Goal: Task Accomplishment & Management: Complete application form

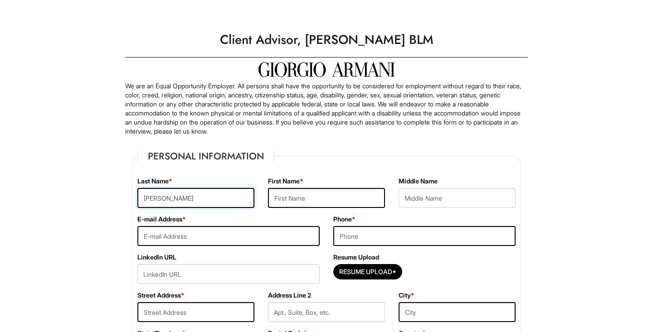
type input "Malik"
type input "Daineh"
type input "mdaineh15@gmail.com"
type input "7084956647"
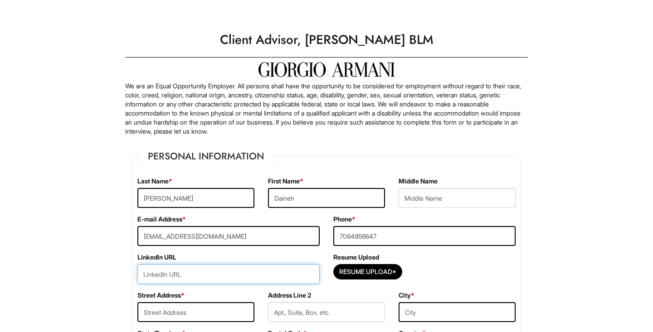
click at [288, 276] on input "url" at bounding box center [228, 274] width 182 height 20
paste input "www.linkedin.com/in/malik-daineh-a7454b30a"
type input "www.linkedin.com/in/malik-daineh-a7454b30a"
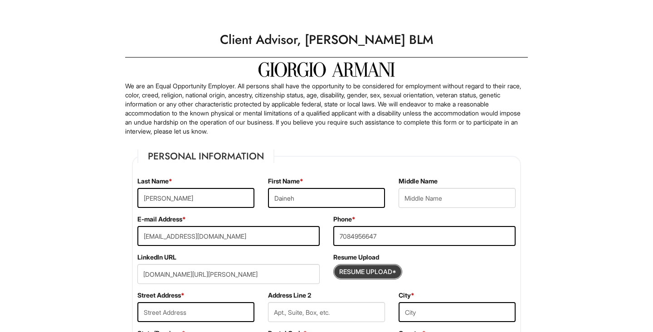
click at [380, 272] on input "Resume Upload*" at bounding box center [368, 272] width 68 height 15
type input "C:\fakepath\upd resume.pdf"
click at [364, 267] on input "Resume Upload*" at bounding box center [368, 272] width 68 height 15
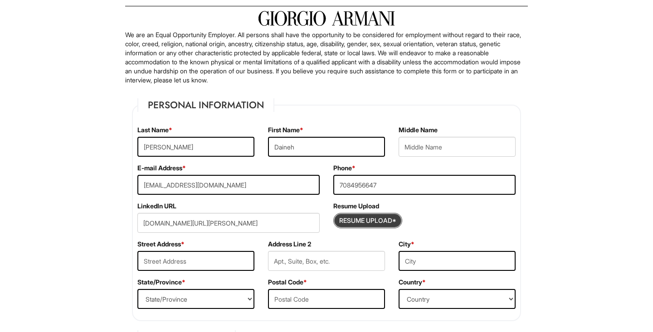
scroll to position [53, 0]
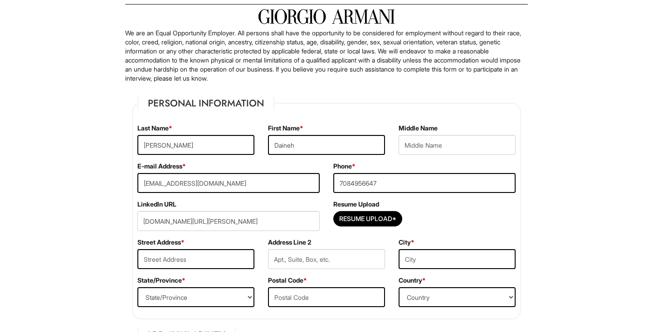
click at [373, 232] on div "Resume Upload Resume Upload*" at bounding box center [424, 219] width 196 height 38
click at [365, 223] on input "Resume Upload*" at bounding box center [368, 219] width 68 height 15
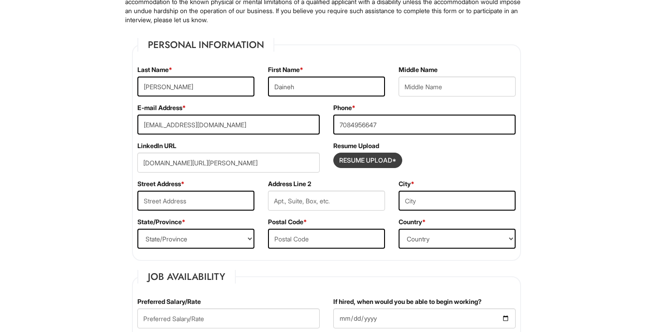
scroll to position [126, 0]
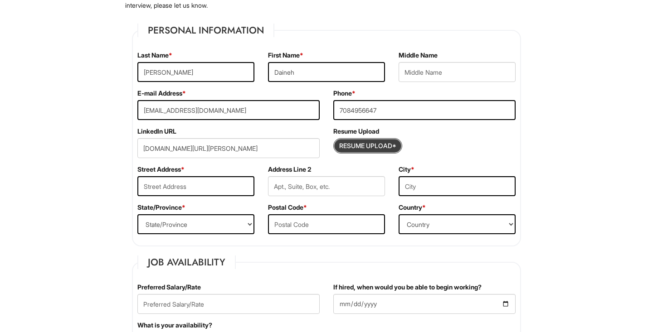
click at [372, 149] on input "Resume Upload*" at bounding box center [368, 146] width 68 height 15
type input "17506 Westbridge Ct"
type input "Tinley Park"
select select "IL"
type input "60487"
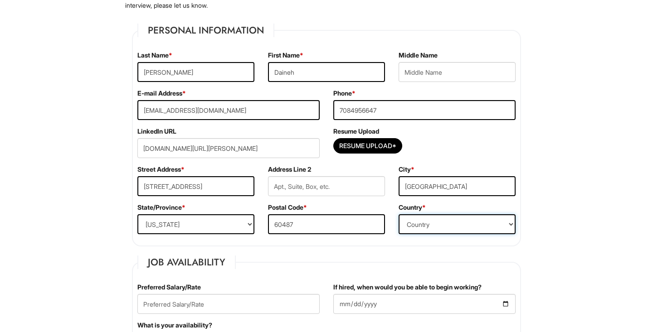
select select "United States of America"
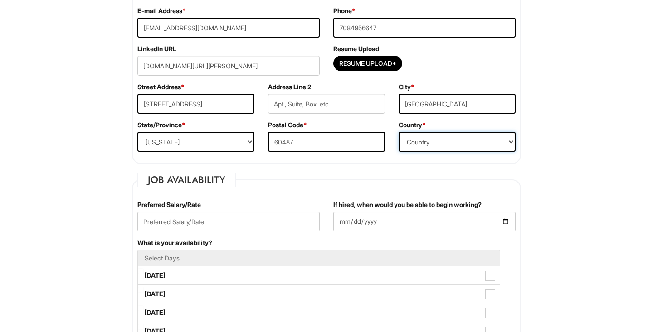
scroll to position [235, 0]
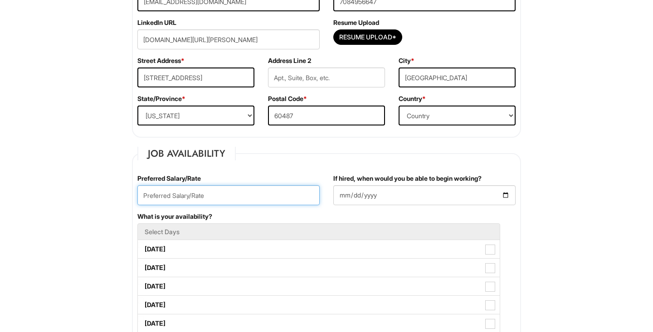
click at [234, 197] on input "text" at bounding box center [228, 195] width 182 height 20
type input "25"
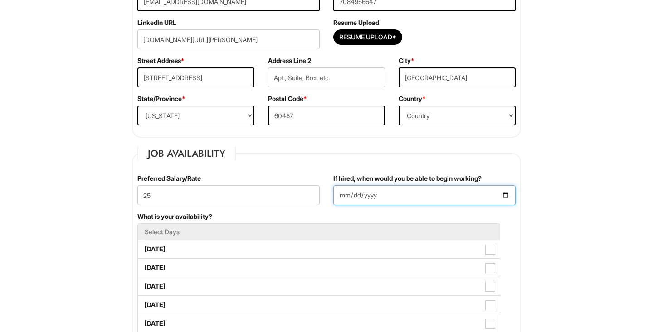
click at [365, 194] on input "If hired, when would you be able to begin working?" at bounding box center [424, 195] width 182 height 20
click at [343, 198] on input "If hired, when would you be able to begin working?" at bounding box center [424, 195] width 182 height 20
type input "2025-09-10"
click at [432, 227] on li "Select Days" at bounding box center [318, 231] width 363 height 17
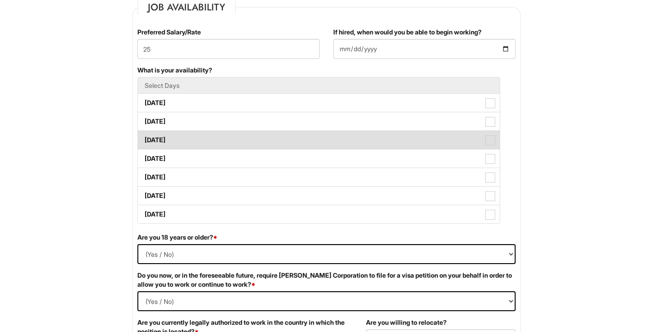
scroll to position [388, 0]
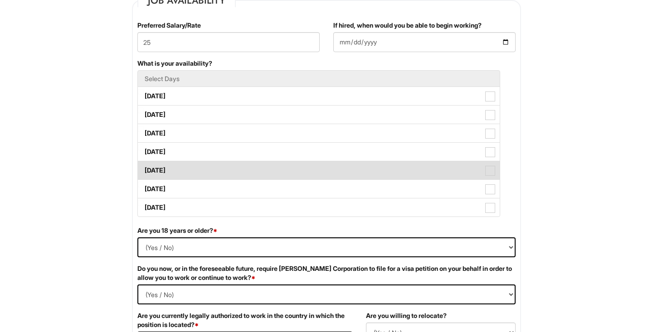
click at [486, 175] on span at bounding box center [490, 171] width 10 height 10
click at [144, 169] on Available_Friday "Friday" at bounding box center [141, 166] width 6 height 6
checkbox Available_Friday "true"
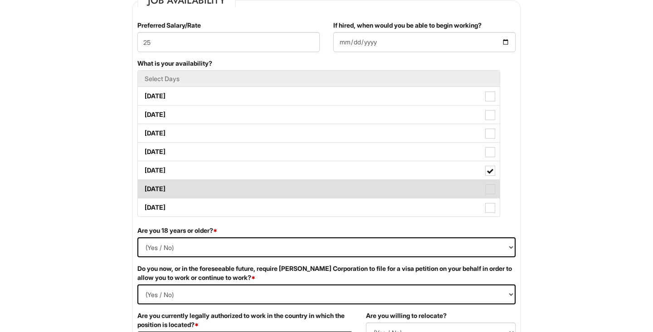
click at [480, 193] on label "Saturday" at bounding box center [319, 189] width 362 height 18
click at [144, 188] on Available_Saturday "Saturday" at bounding box center [141, 185] width 6 height 6
click at [480, 189] on label "Saturday" at bounding box center [319, 189] width 362 height 18
click at [144, 188] on Available_Saturday "Saturday" at bounding box center [141, 185] width 6 height 6
checkbox Available_Saturday "false"
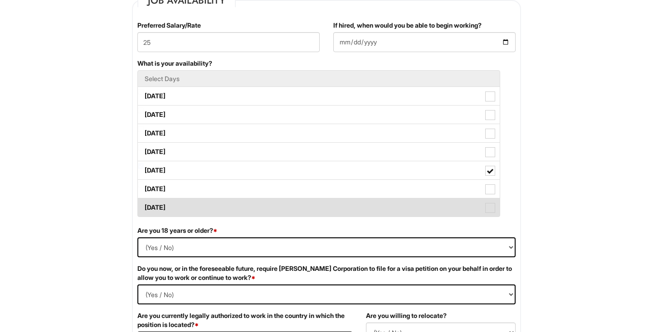
click at [480, 210] on label "Sunday" at bounding box center [319, 208] width 362 height 18
click at [144, 206] on Available_Sunday "Sunday" at bounding box center [141, 203] width 6 height 6
checkbox Available_Sunday "true"
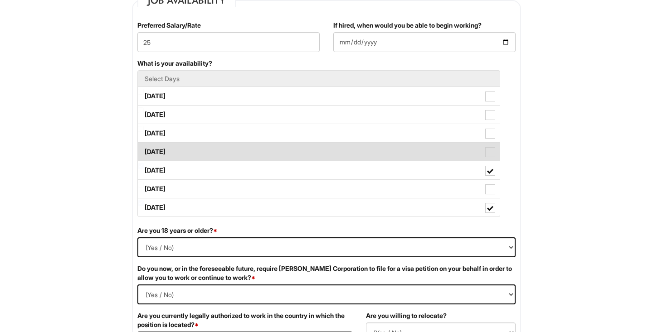
click at [487, 154] on span at bounding box center [490, 152] width 10 height 10
click at [144, 150] on Available_Thursday "Thursday" at bounding box center [141, 148] width 6 height 6
checkbox Available_Thursday "true"
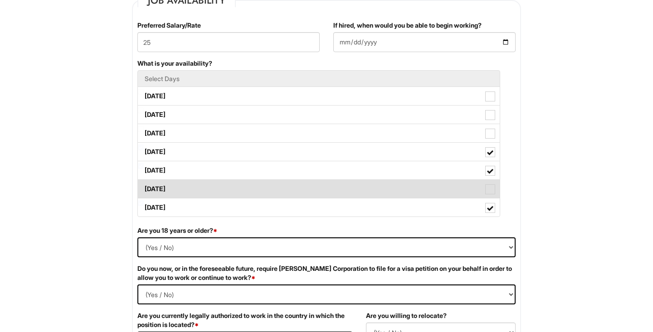
click at [472, 187] on label "Saturday" at bounding box center [319, 189] width 362 height 18
click at [144, 187] on Available_Saturday "Saturday" at bounding box center [141, 185] width 6 height 6
checkbox Available_Saturday "true"
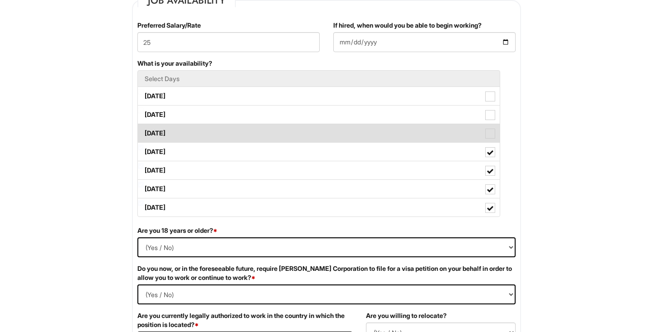
click at [485, 131] on label "Wednesday" at bounding box center [319, 133] width 362 height 18
click at [144, 131] on Available_Wednesday "Wednesday" at bounding box center [141, 129] width 6 height 6
checkbox Available_Wednesday "true"
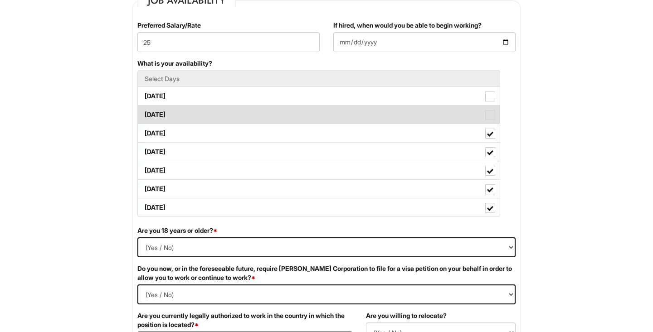
click at [479, 113] on label "Tuesday" at bounding box center [319, 115] width 362 height 18
click at [144, 113] on Available_Tuesday "Tuesday" at bounding box center [141, 110] width 6 height 6
checkbox Available_Tuesday "true"
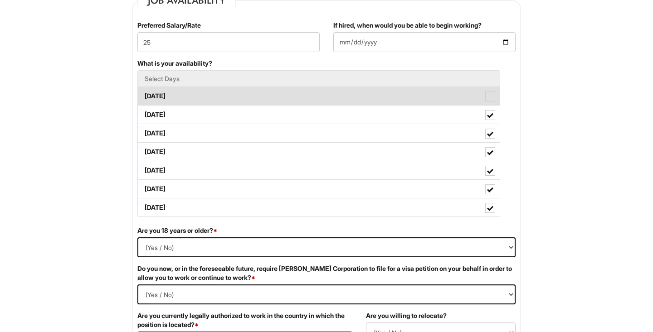
click at [483, 101] on label "Monday" at bounding box center [319, 96] width 362 height 18
click at [144, 95] on Available_Monday "Monday" at bounding box center [141, 92] width 6 height 6
checkbox Available_Monday "true"
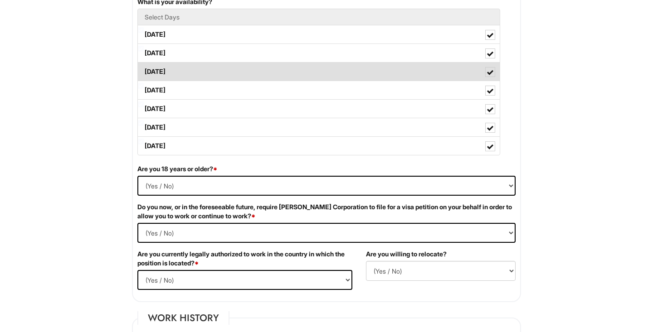
scroll to position [450, 0]
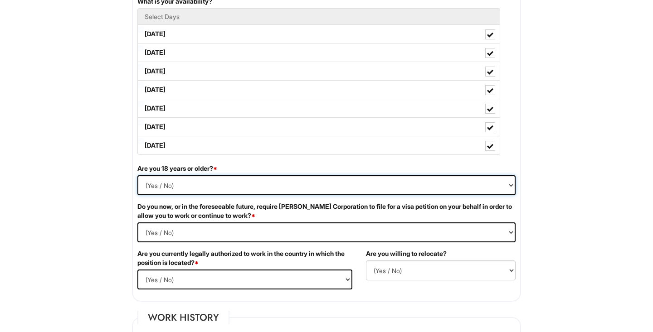
select select "Yes"
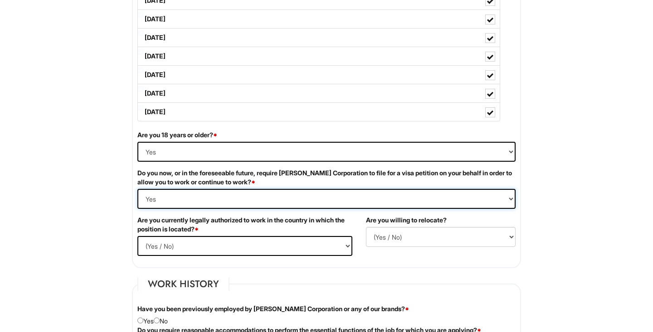
scroll to position [491, 0]
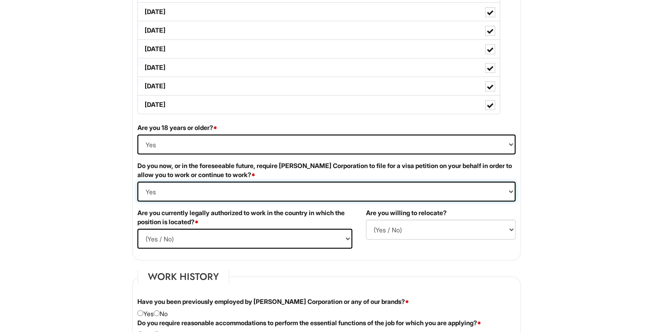
select Required "No"
click at [253, 249] on div "Are you currently legally authorized to work in the country in which the positi…" at bounding box center [245, 232] width 228 height 47
select select "Yes"
select select "Y"
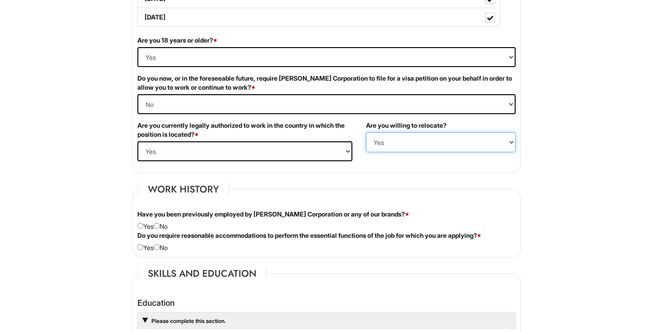
scroll to position [594, 0]
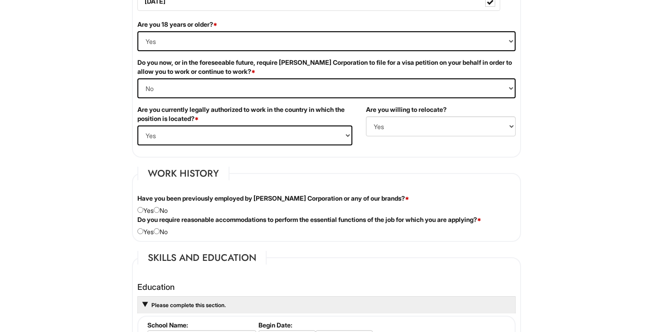
click at [167, 209] on div "Have you been previously employed by Giorgio Armani Corporation or any of our b…" at bounding box center [327, 204] width 392 height 21
click at [164, 210] on div "Have you been previously employed by Giorgio Armani Corporation or any of our b…" at bounding box center [327, 204] width 392 height 21
click at [160, 211] on input "radio" at bounding box center [157, 210] width 6 height 6
radio input "true"
click at [158, 231] on input "radio" at bounding box center [157, 231] width 6 height 6
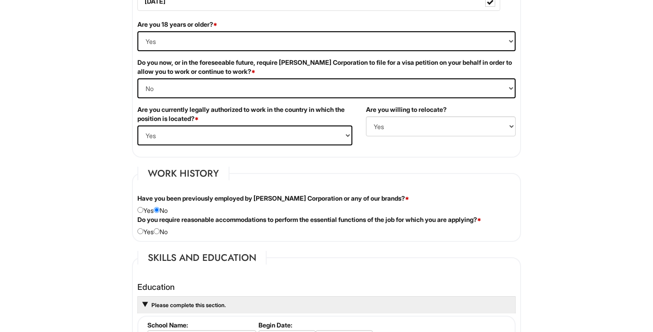
radio input "true"
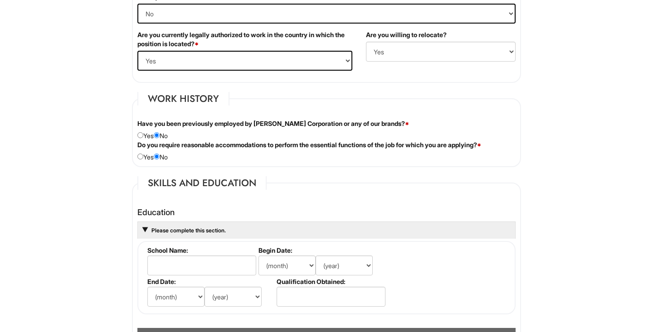
scroll to position [671, 0]
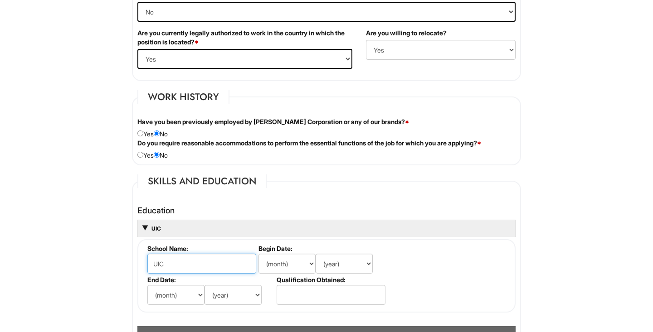
type input "UIC"
click at [177, 264] on input "UIC" at bounding box center [201, 264] width 109 height 20
select select "8"
click at [345, 249] on label "Begin Date:" at bounding box center [321, 249] width 126 height 8
select select "2025"
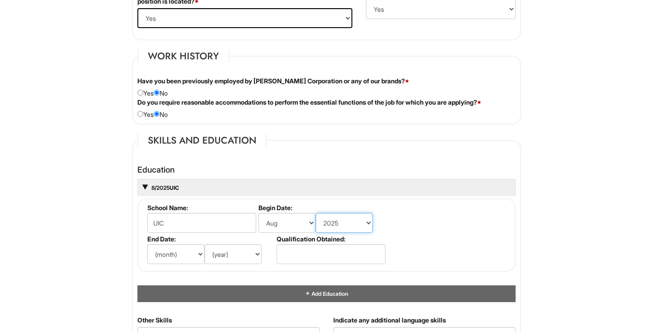
scroll to position [713, 0]
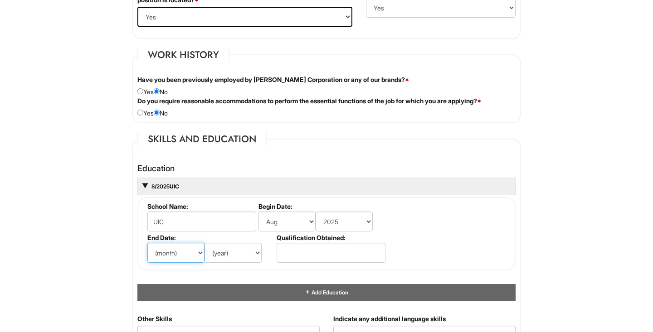
select select "5"
select select "2027"
click at [307, 247] on input "text" at bounding box center [330, 253] width 109 height 20
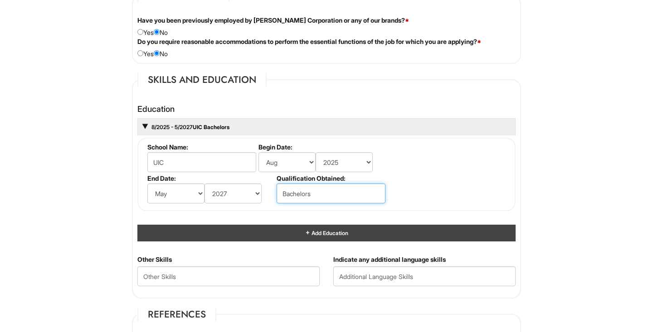
scroll to position [781, 0]
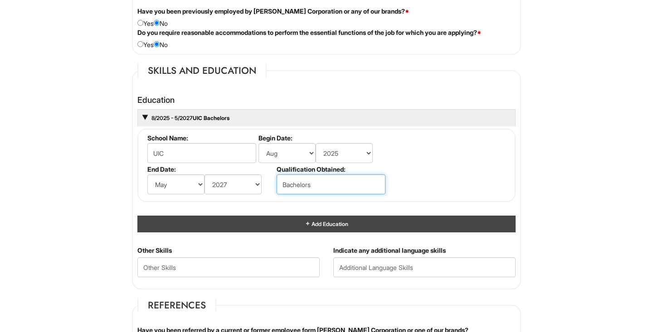
type input "Bachelors"
click at [296, 218] on div "Add Education" at bounding box center [326, 224] width 378 height 17
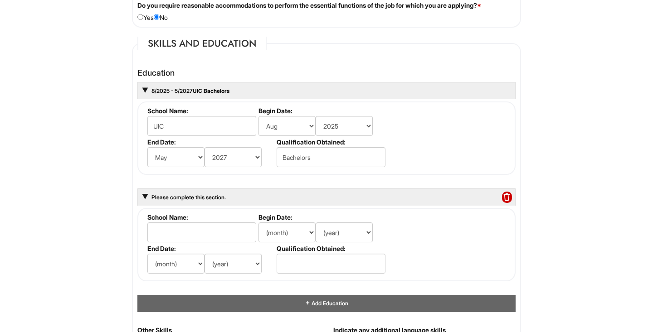
scroll to position [810, 0]
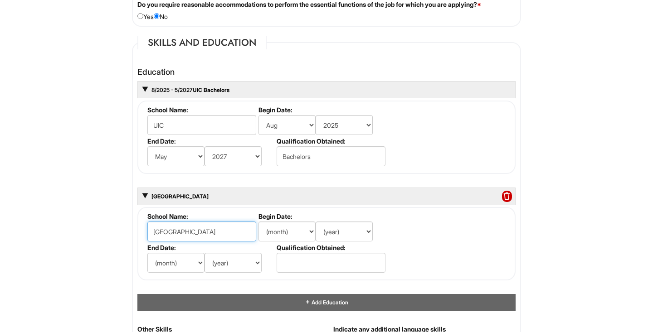
type input "Moraine Valley"
select select "8"
select select "2023"
select select "5"
select select "2025"
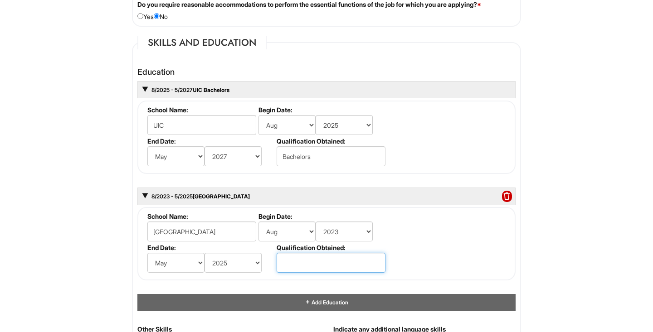
click at [287, 260] on input "text" at bounding box center [330, 263] width 109 height 20
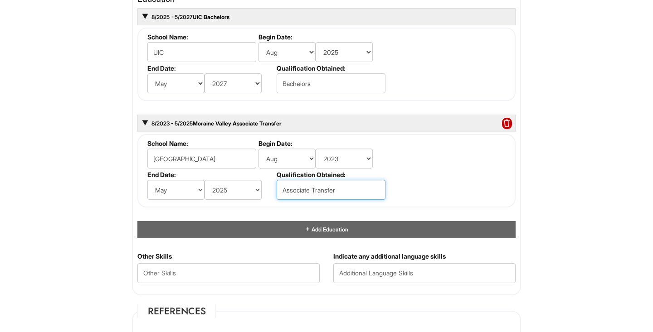
scroll to position [884, 0]
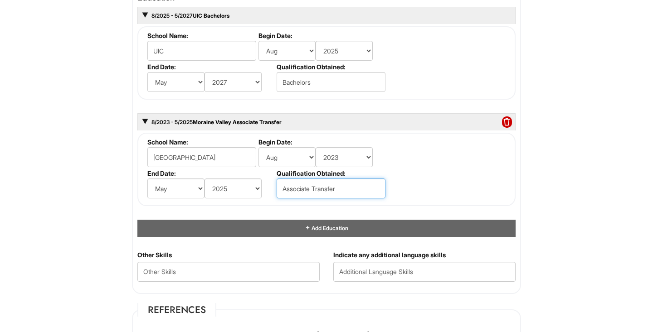
type input "Associate Transfer"
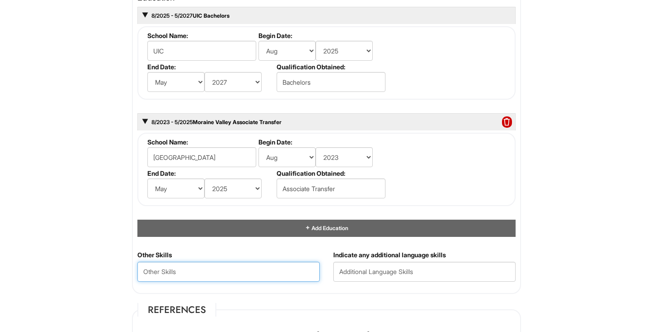
click at [226, 273] on Skills "text" at bounding box center [228, 272] width 182 height 20
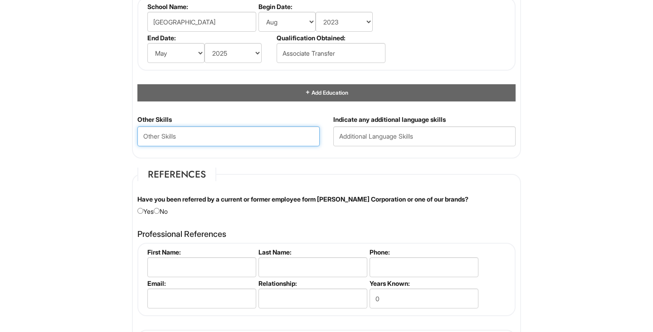
scroll to position [1021, 0]
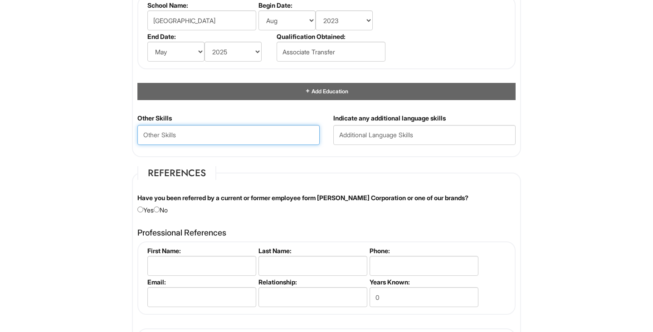
paste Skills "Clienteling & Relationship Building – skilled at cultivating long-term VIP clie…"
type Skills "Clienteling & Relationship Building – skilled at cultivating long-term VIP clie…"
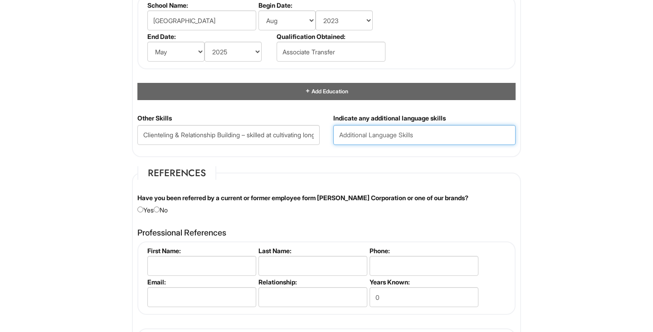
click at [379, 137] on input "text" at bounding box center [424, 135] width 182 height 20
type input "English, Arabic, little spanish and Italian learning"
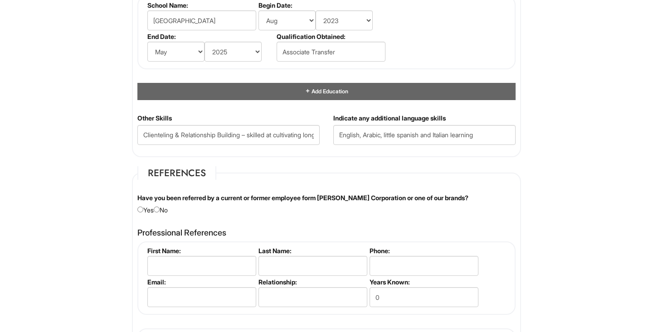
click at [501, 167] on fieldset "References Have you been referred by a current or former employee form Giorgio …" at bounding box center [326, 293] width 389 height 255
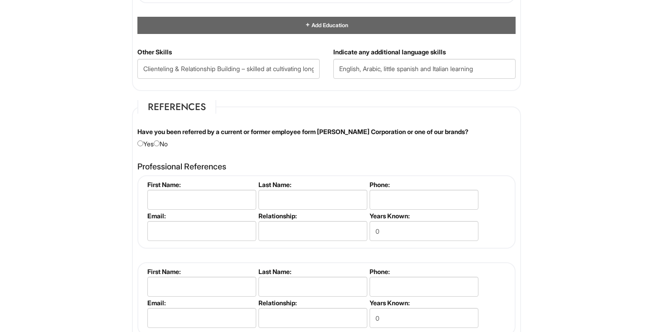
scroll to position [1090, 0]
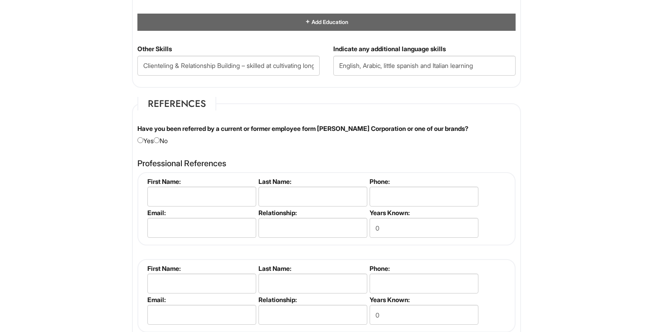
click at [171, 139] on div "Have you been referred by a current or former employee form Giorgio Armani Corp…" at bounding box center [327, 134] width 392 height 21
click at [167, 137] on div "Have you been referred by a current or former employee form Giorgio Armani Corp…" at bounding box center [327, 134] width 392 height 21
click at [160, 138] on input "radio" at bounding box center [157, 140] width 6 height 6
radio input "true"
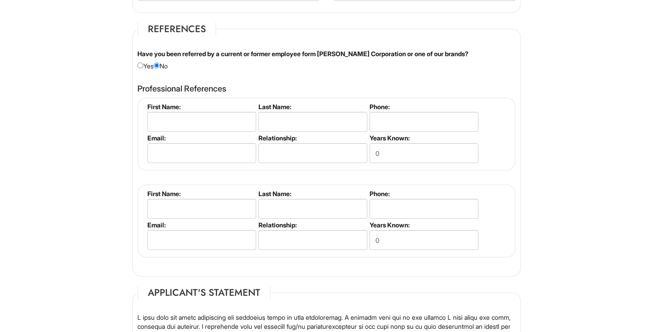
scroll to position [1165, 0]
type input "Dema"
type input "Barakat"
click at [312, 169] on div "Dema Barakat First Name: Dema Last Name: Barakat Phone: Email: Relationship: Ye…" at bounding box center [326, 177] width 378 height 160
click at [302, 153] on input "text" at bounding box center [312, 153] width 109 height 20
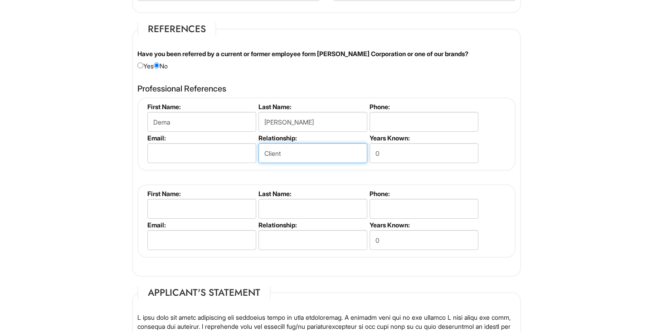
type input "Client"
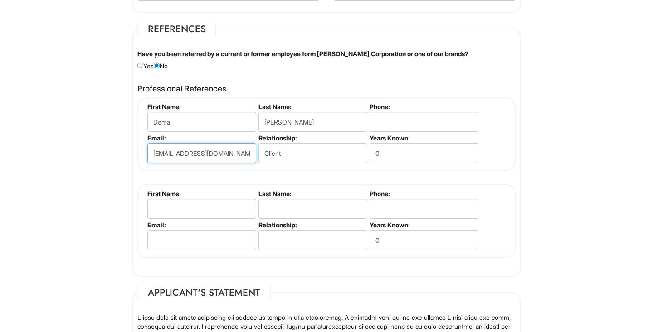
type input "demab@getvms.com"
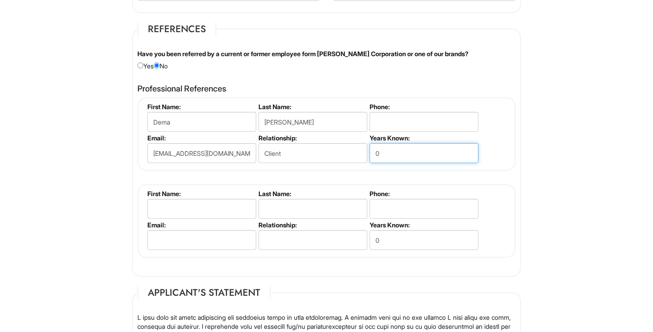
click at [406, 145] on input "0" at bounding box center [423, 153] width 109 height 20
type input "0"
click at [395, 150] on input "0" at bounding box center [423, 153] width 109 height 20
type input "4"
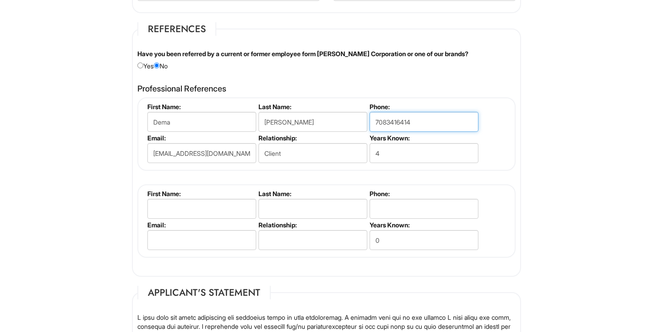
type input "7083416414"
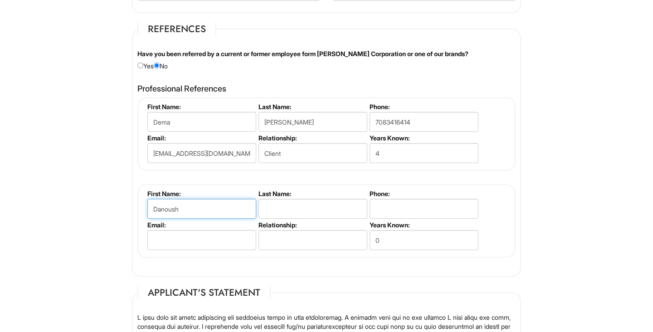
type input "Danoush"
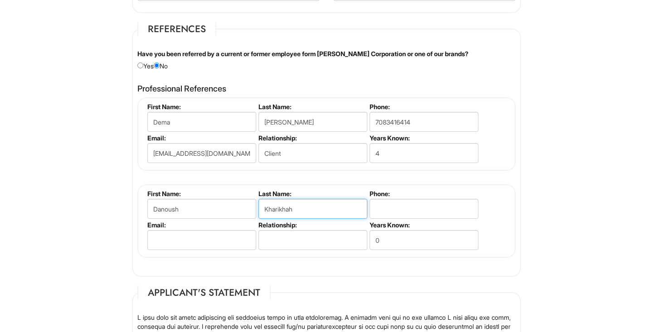
type input "Kharikhah"
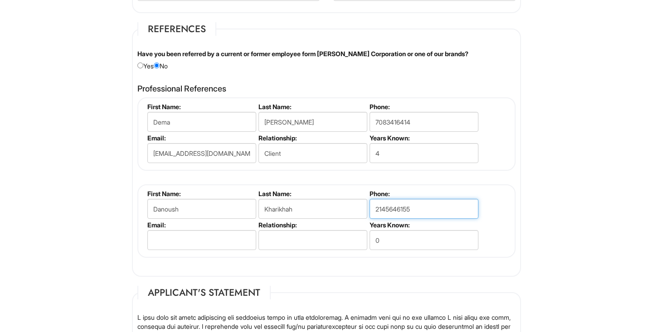
type input "2145646155"
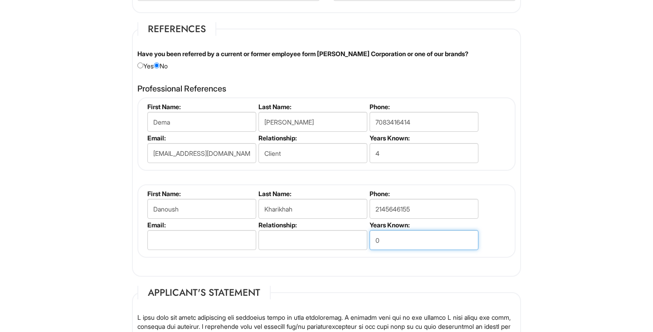
click at [394, 233] on input "0" at bounding box center [423, 240] width 109 height 20
type input "3"
click at [291, 236] on input "text" at bounding box center [312, 240] width 109 height 20
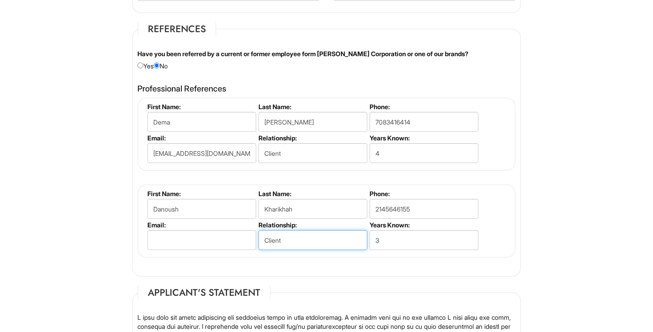
type input "Client"
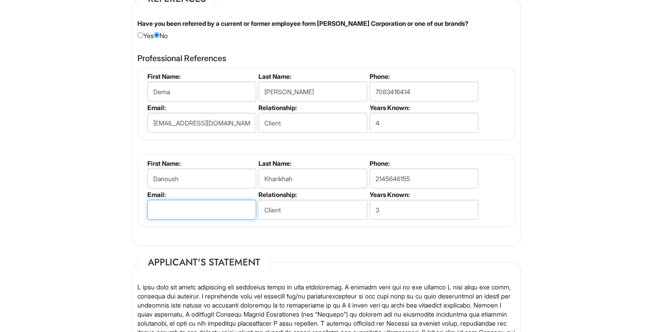
scroll to position [1204, 0]
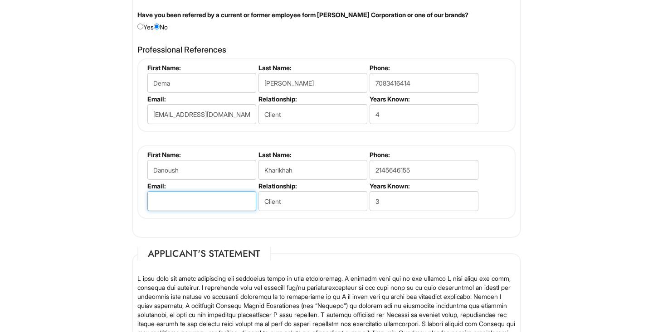
paste input "danoushk@yahoo.com"
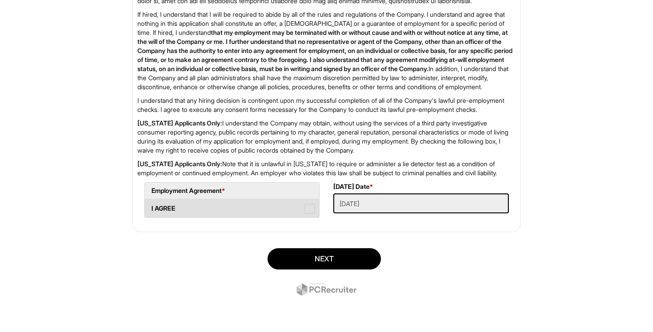
scroll to position [1577, 0]
type input "danoushk@yahoo.com"
click at [309, 208] on span at bounding box center [310, 209] width 10 height 10
click at [150, 207] on AGREE "I AGREE" at bounding box center [148, 204] width 6 height 6
checkbox AGREE "true"
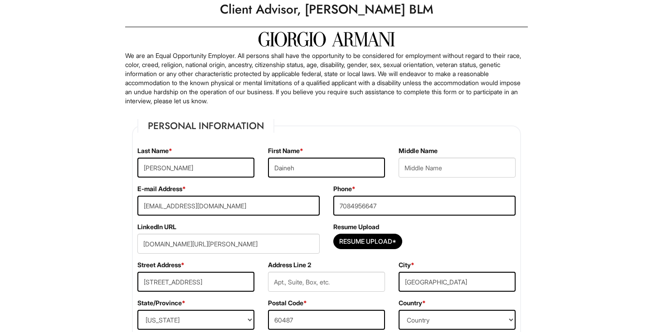
scroll to position [66, 0]
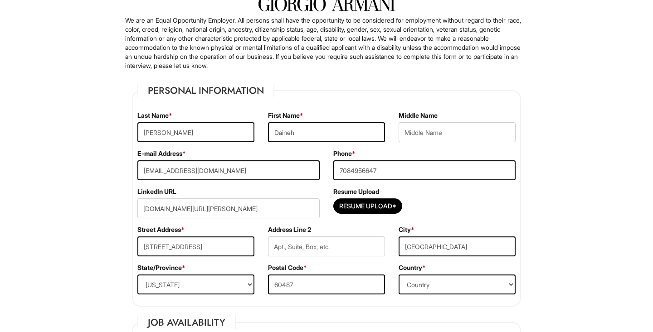
click at [375, 214] on div "Resume Upload*" at bounding box center [424, 209] width 182 height 20
click at [378, 205] on input "Resume Upload*" at bounding box center [368, 206] width 68 height 15
click at [365, 204] on input "Resume Upload*" at bounding box center [368, 206] width 68 height 15
click at [392, 199] on input "Resume Upload*" at bounding box center [368, 206] width 68 height 15
click at [373, 204] on input "Resume Upload*" at bounding box center [368, 206] width 68 height 15
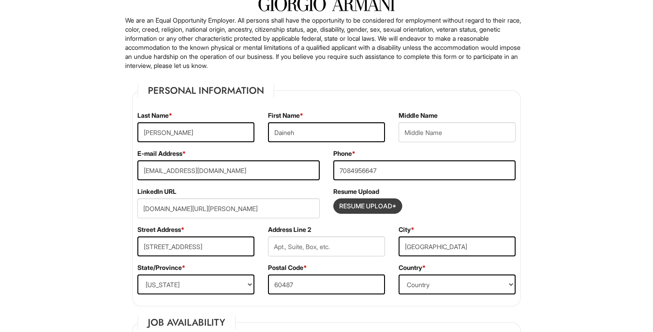
type input "C:\fakepath\Malik Daineh-2.pdf"
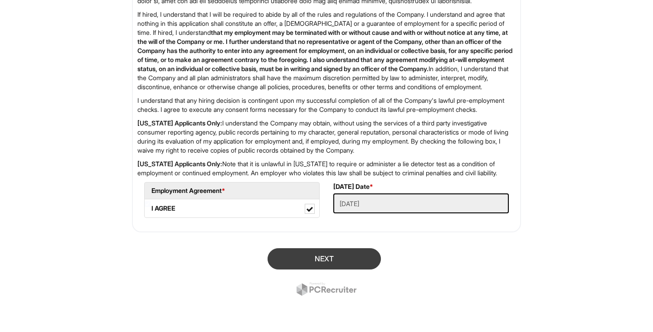
click at [349, 252] on button "Next" at bounding box center [323, 258] width 113 height 21
click at [331, 253] on button "Next" at bounding box center [323, 258] width 113 height 21
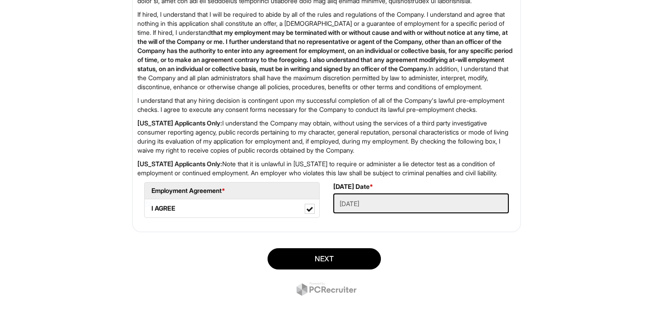
scroll to position [1577, 0]
click at [372, 203] on Applied "09/05/2025" at bounding box center [420, 204] width 175 height 20
click at [333, 253] on button "Next" at bounding box center [323, 258] width 113 height 21
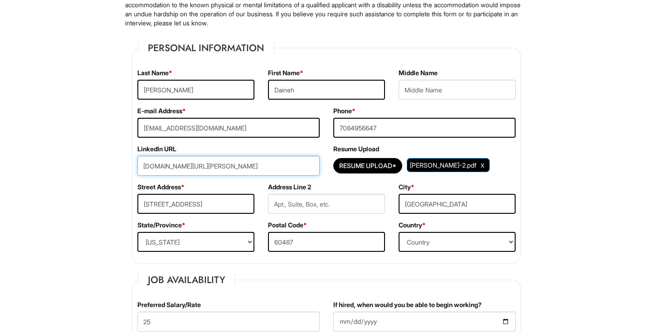
click at [297, 173] on input "www.linkedin.com/in/malik-daineh-a7454b30a" at bounding box center [228, 166] width 182 height 20
click at [297, 171] on input "www.linkedin.com/in/malik-daineh-a7454b30a" at bounding box center [228, 166] width 182 height 20
paste input "www.linkedin.com/in/"
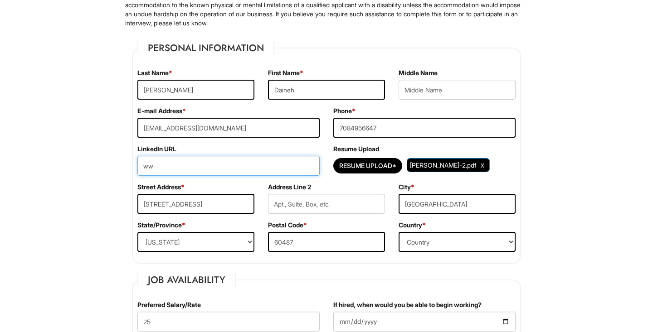
type input "w"
paste input "https://www.linkedin.com/in/malik-daineh-a7454b30a/"
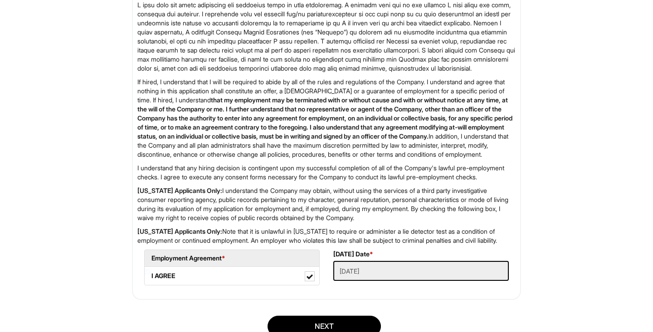
type input "https://www.linkedin.com/in/malik-daineh-a7454b30a/"
click at [290, 182] on p "I understand that any hiring decision is contingent upon my successful completi…" at bounding box center [326, 173] width 378 height 18
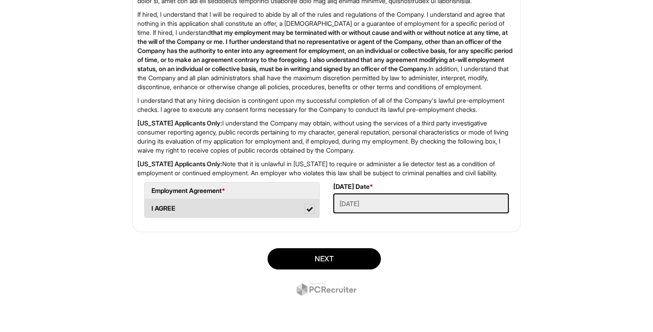
scroll to position [1577, 0]
click at [315, 208] on label "I AGREE" at bounding box center [232, 208] width 175 height 18
click at [150, 207] on AGREE "I AGREE" at bounding box center [148, 204] width 6 height 6
click at [315, 208] on label "I AGREE" at bounding box center [232, 208] width 175 height 18
click at [150, 207] on AGREE "I AGREE" at bounding box center [148, 204] width 6 height 6
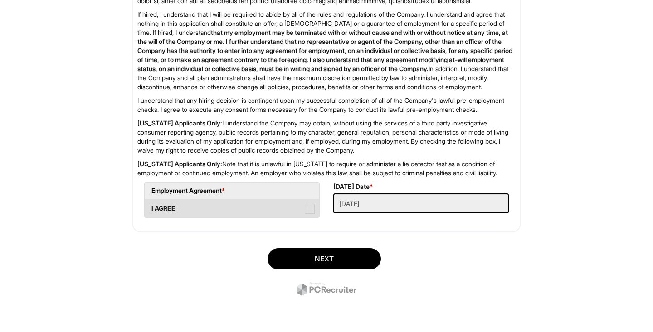
checkbox AGREE "true"
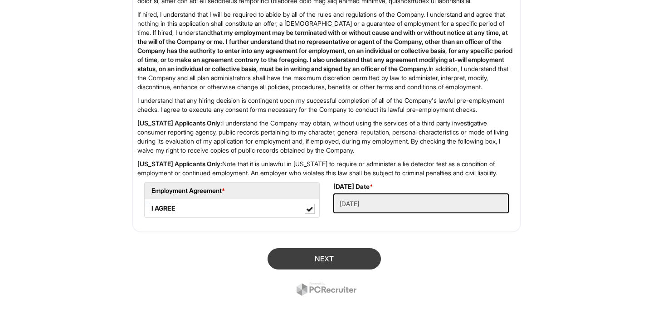
click at [324, 259] on button "Next" at bounding box center [323, 258] width 113 height 21
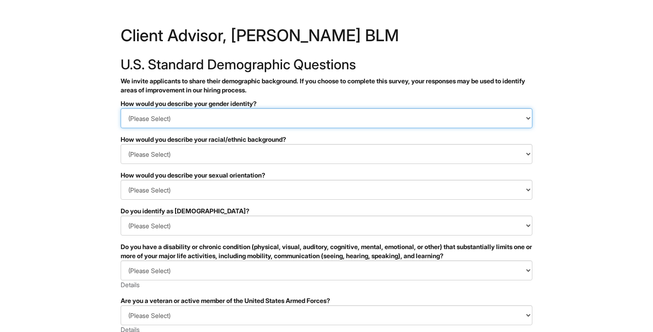
select select "Man"
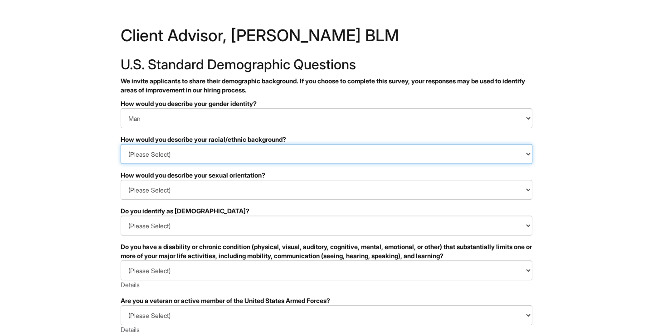
select select "Middle Eastern or North African"
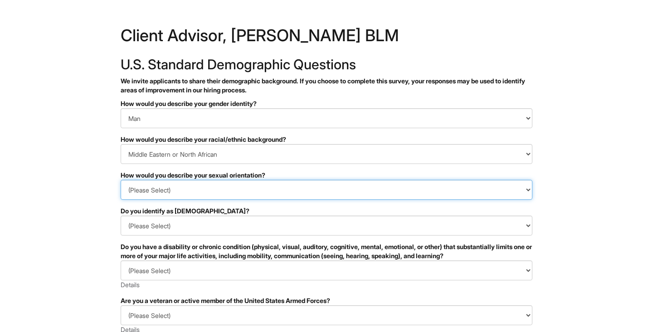
select select "Heterosexual"
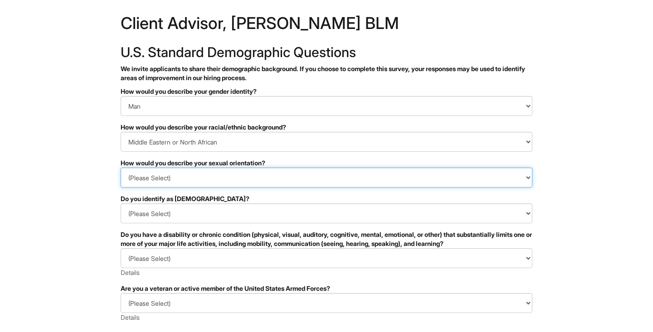
scroll to position [15, 0]
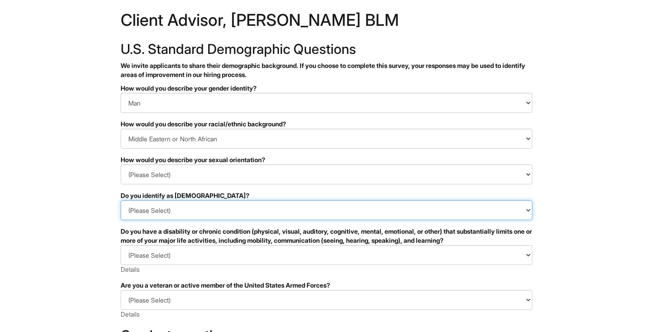
select select "No"
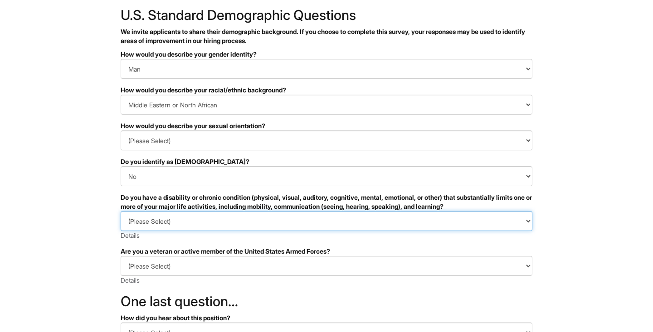
select select "NO, I DON'T HAVE A DISABILITY"
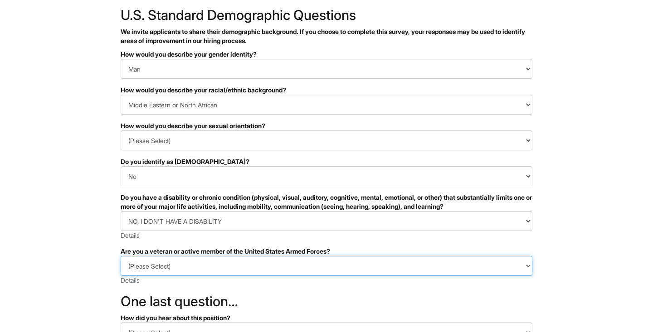
select select "I AM NOT A PROTECTED VETERAN"
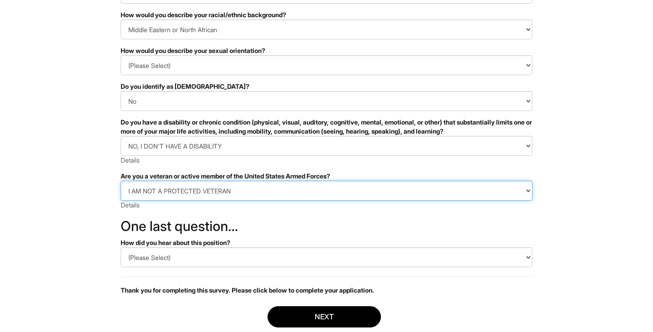
scroll to position [126, 0]
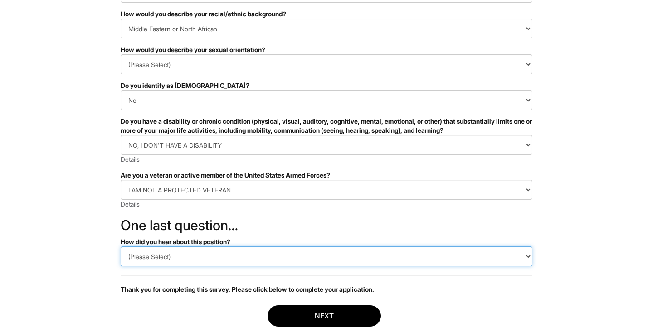
select select "LinkedIn"
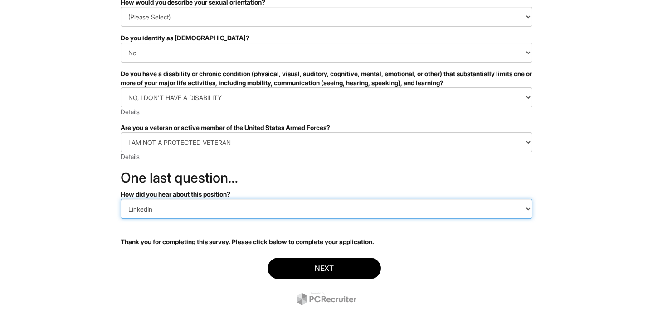
scroll to position [174, 0]
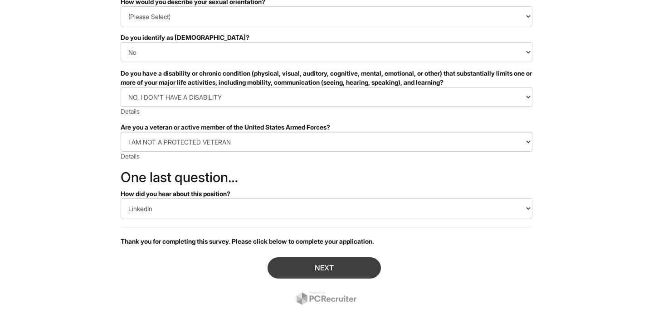
click at [298, 260] on button "Next" at bounding box center [323, 267] width 113 height 21
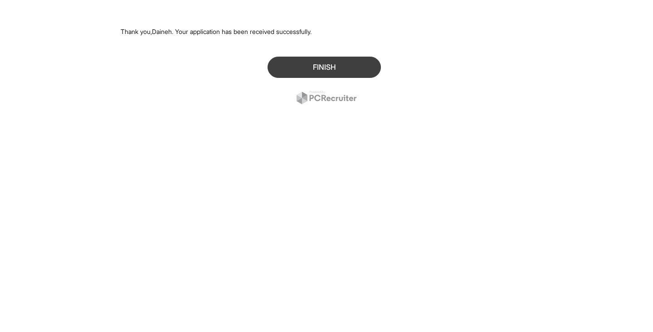
click at [314, 64] on button "Finish" at bounding box center [323, 67] width 113 height 21
